Goal: Task Accomplishment & Management: Manage account settings

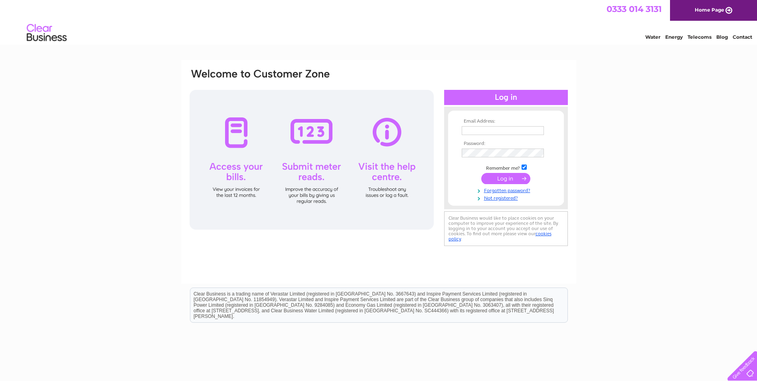
type input "kirsty@auroradesignsdirect.com"
click at [502, 176] on input "submit" at bounding box center [505, 178] width 49 height 11
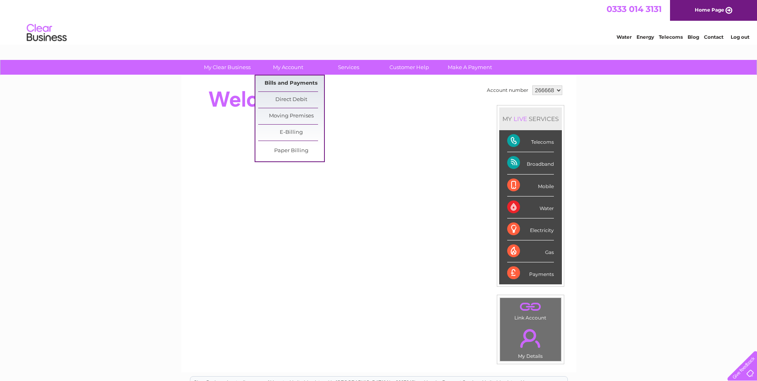
click at [294, 81] on link "Bills and Payments" at bounding box center [291, 83] width 66 height 16
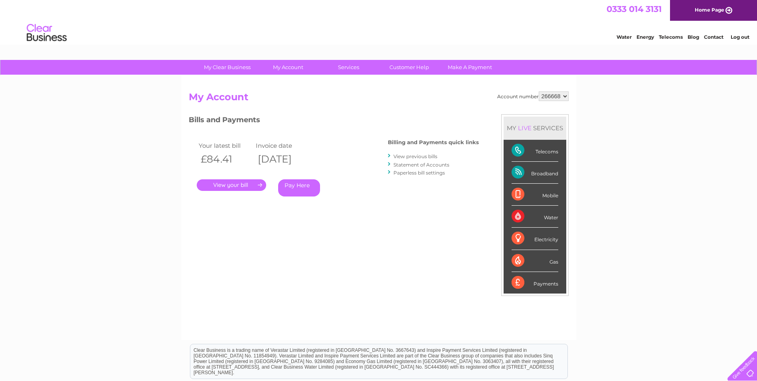
click at [248, 182] on link "." at bounding box center [231, 185] width 69 height 12
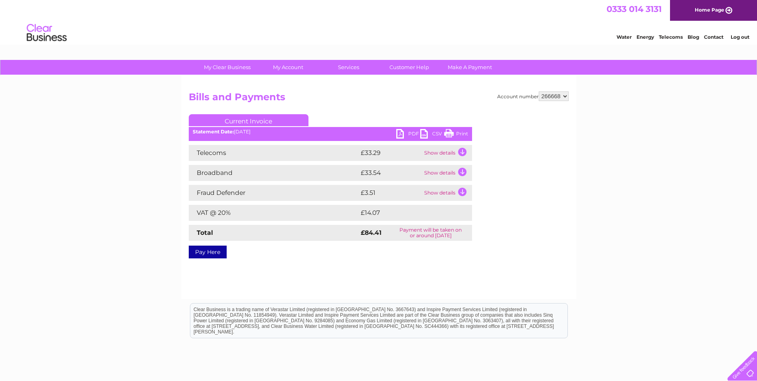
click at [449, 134] on link "Print" at bounding box center [456, 135] width 24 height 12
click at [403, 134] on link "PDF" at bounding box center [408, 135] width 24 height 12
click at [740, 39] on link "Log out" at bounding box center [740, 37] width 19 height 6
